Goal: Check status: Check status

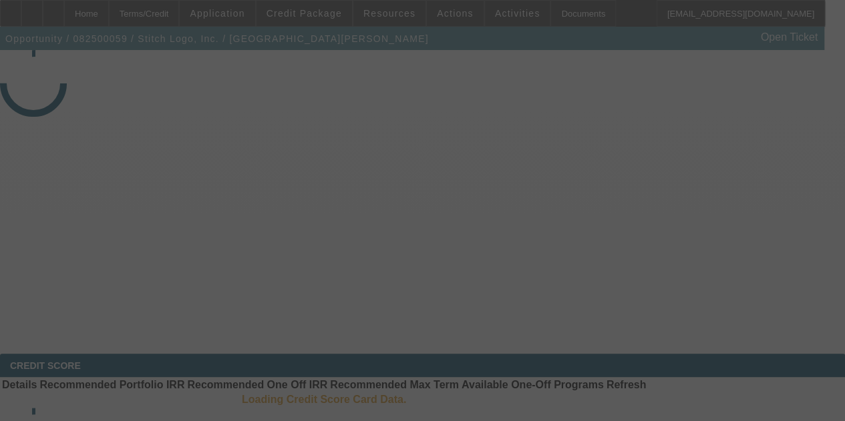
select select "3"
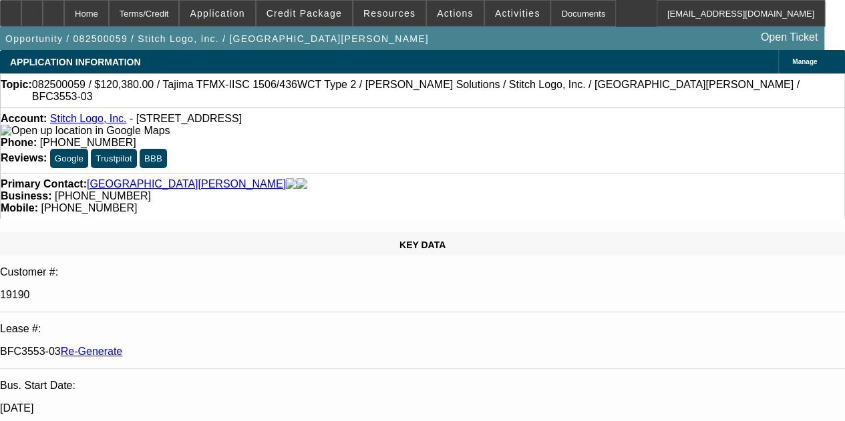
select select "0"
select select "2"
select select "0"
select select "2"
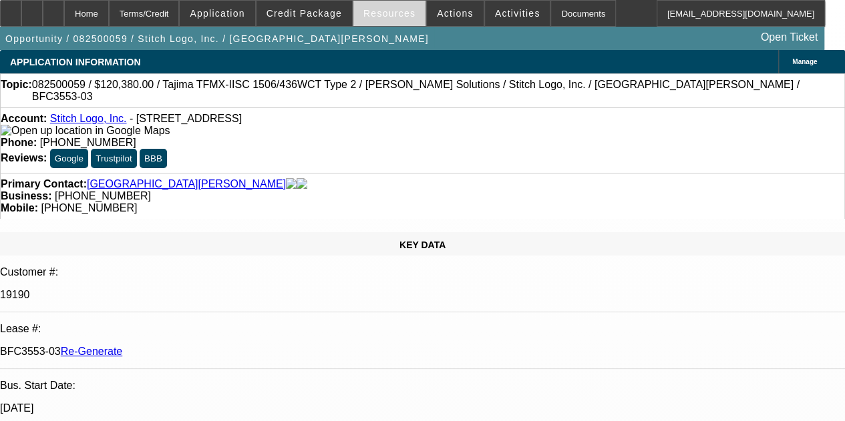
click at [382, 13] on span "Resources" at bounding box center [389, 13] width 52 height 11
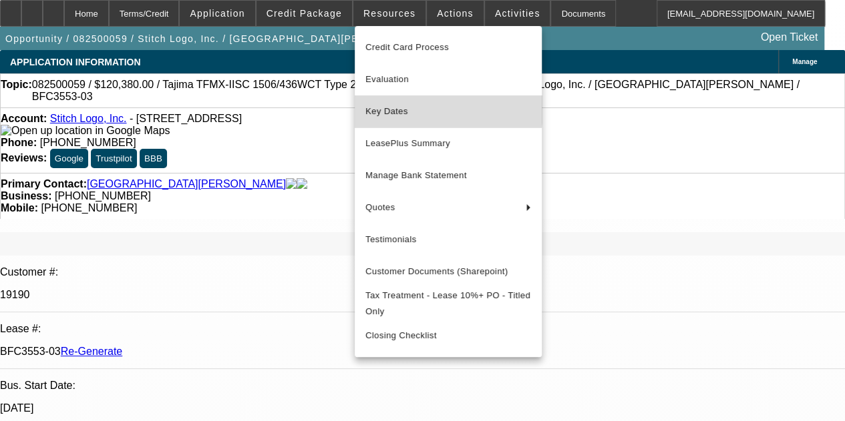
click at [388, 108] on span "Key Dates" at bounding box center [448, 112] width 166 height 16
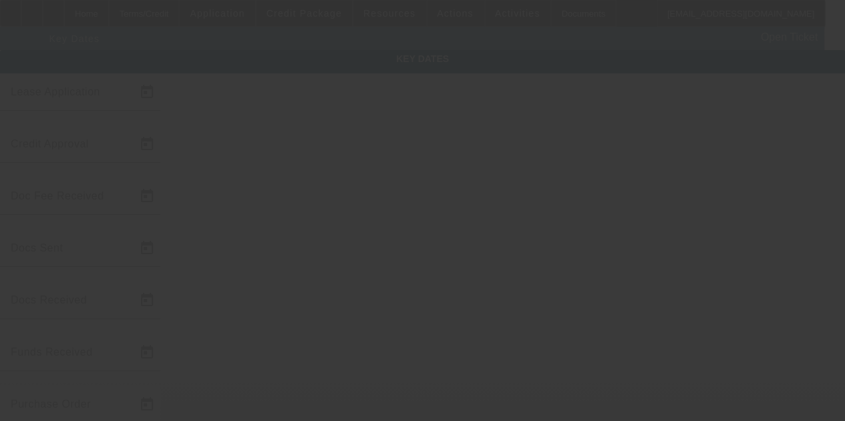
type input "[DATE]"
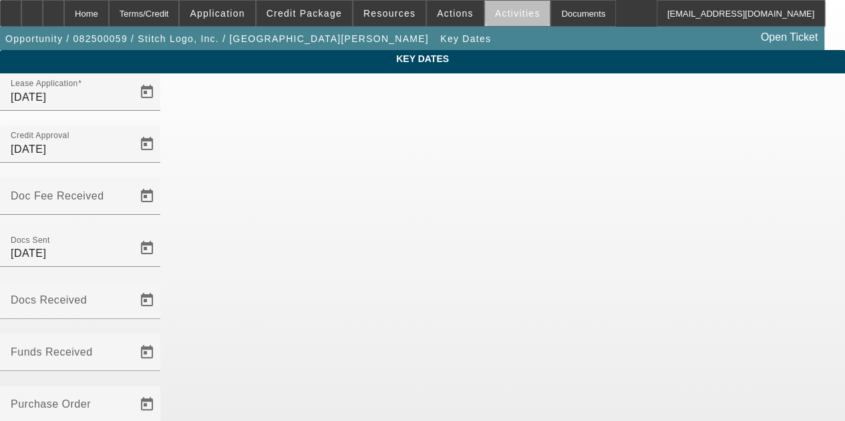
click at [500, 11] on span "Activities" at bounding box center [517, 13] width 45 height 11
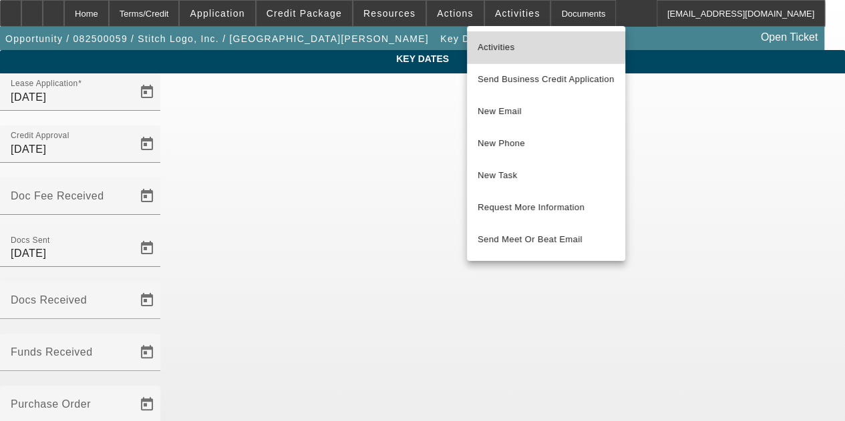
click at [488, 37] on button "Activities" at bounding box center [546, 47] width 158 height 32
